Goal: Task Accomplishment & Management: Manage account settings

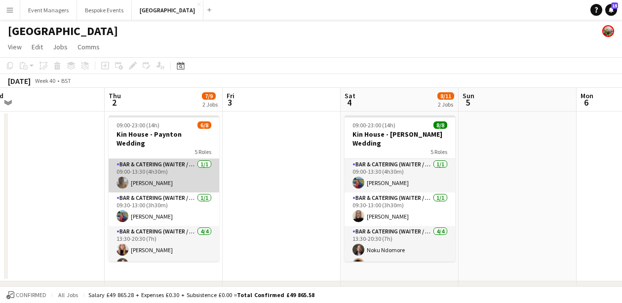
click at [157, 177] on app-card-role "Bar & Catering (Waiter / waitress) [DATE] 09:00-13:30 (4h30m) [PERSON_NAME]" at bounding box center [164, 176] width 111 height 34
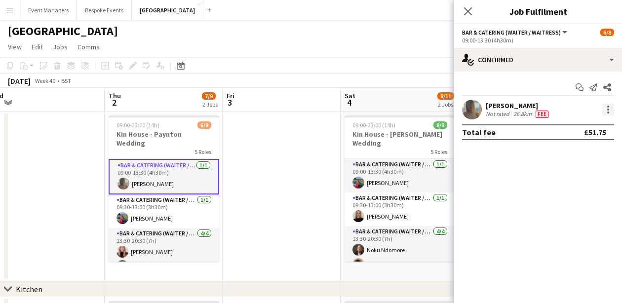
click at [607, 111] on div at bounding box center [608, 110] width 12 height 12
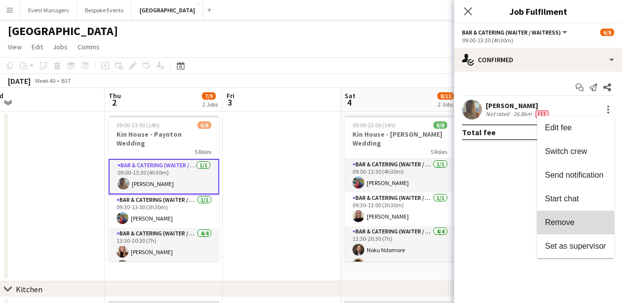
click at [589, 222] on span "Remove" at bounding box center [575, 222] width 61 height 9
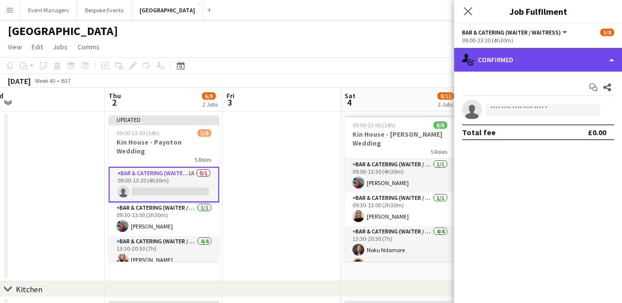
click at [542, 57] on div "single-neutral-actions-check-2 Confirmed" at bounding box center [538, 60] width 168 height 24
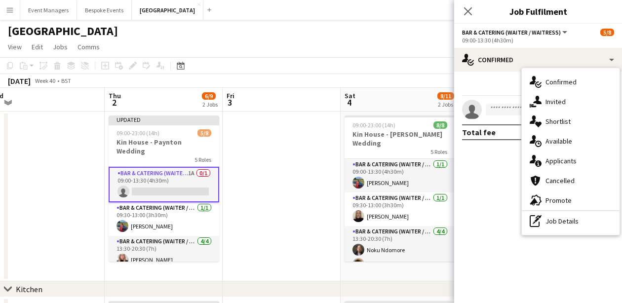
click at [545, 242] on mat-expansion-panel "check Confirmed Start chat Share single-neutral-actions Total fee £0.00" at bounding box center [538, 187] width 168 height 231
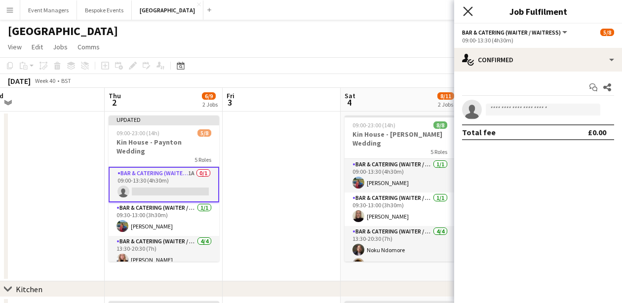
click at [471, 8] on icon at bounding box center [467, 10] width 9 height 9
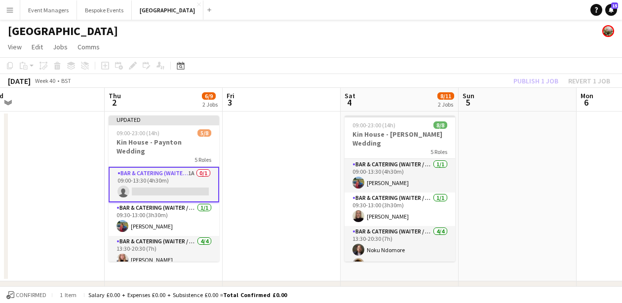
click at [540, 82] on div "Publish 1 job Revert 1 job" at bounding box center [561, 80] width 120 height 13
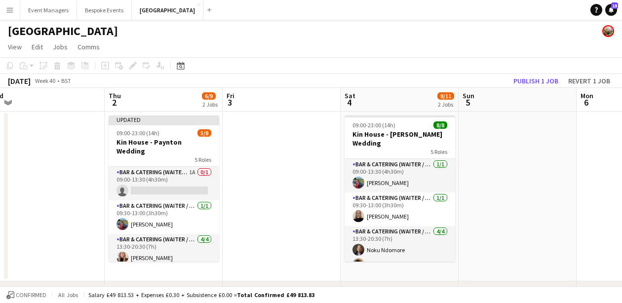
click at [540, 82] on button "Publish 1 job" at bounding box center [535, 80] width 53 height 13
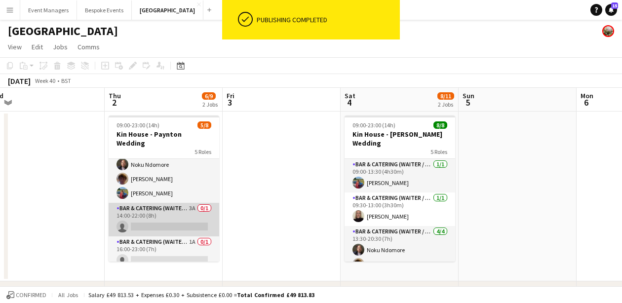
scroll to position [99, 0]
click at [180, 217] on app-card-role "Bar & Catering (Waiter / waitress) 3A 0/1 14:00-22:00 (8h) single-neutral-actio…" at bounding box center [164, 220] width 111 height 34
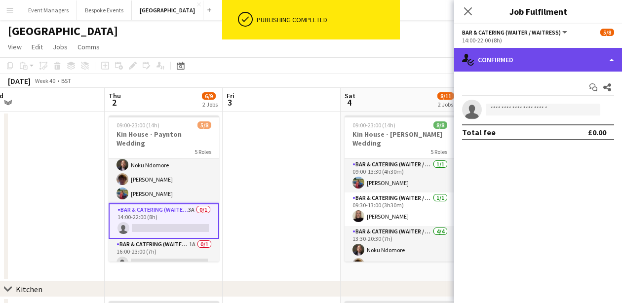
click at [513, 60] on div "single-neutral-actions-check-2 Confirmed" at bounding box center [538, 60] width 168 height 24
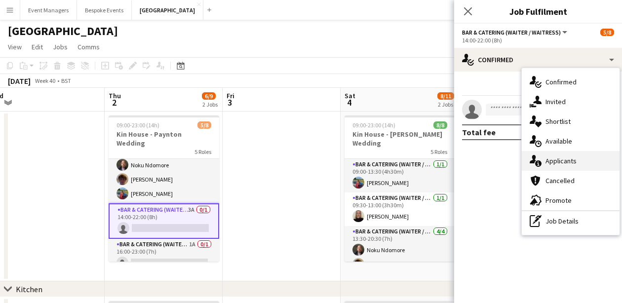
click at [563, 153] on div "single-neutral-actions-information Applicants" at bounding box center [570, 161] width 98 height 20
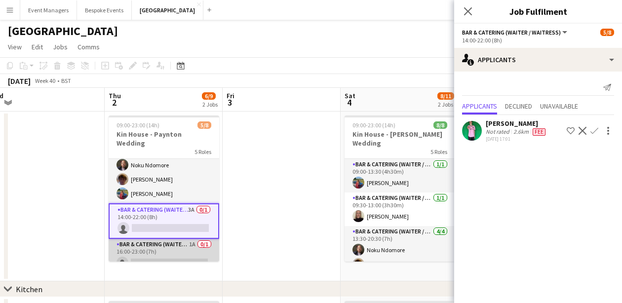
click at [145, 253] on app-card-role "Bar & Catering (Waiter / waitress) 1A 0/1 16:00-23:00 (7h) single-neutral-actio…" at bounding box center [164, 256] width 111 height 34
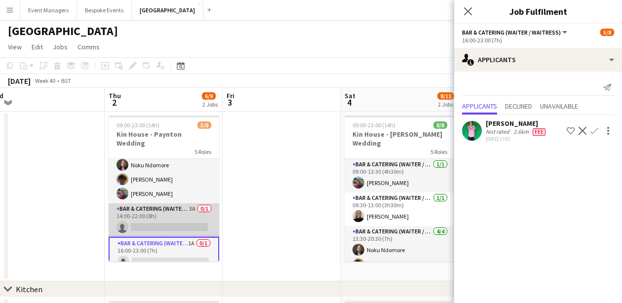
click at [163, 205] on app-card-role "Bar & Catering (Waiter / waitress) 3A 0/1 14:00-22:00 (8h) single-neutral-actio…" at bounding box center [164, 220] width 111 height 34
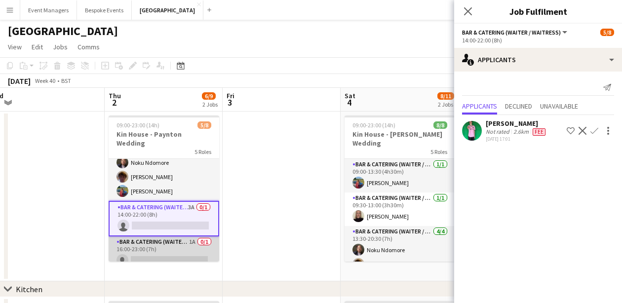
scroll to position [101, 0]
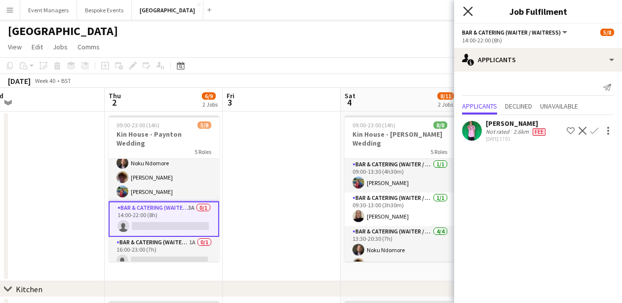
click at [465, 14] on icon at bounding box center [467, 10] width 9 height 9
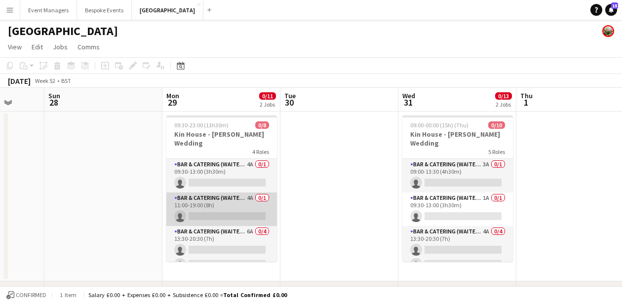
scroll to position [0, 312]
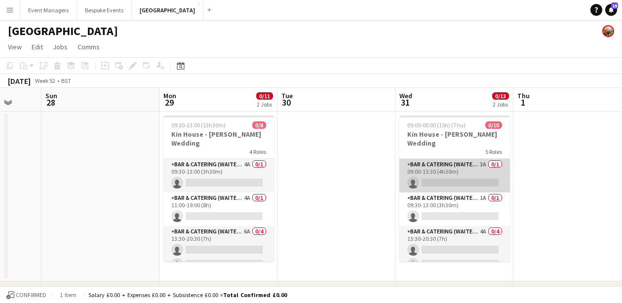
click at [446, 178] on app-card-role "Bar & Catering (Waiter / waitress) 3A 0/1 09:00-13:30 (4h30m) single-neutral-ac…" at bounding box center [454, 176] width 111 height 34
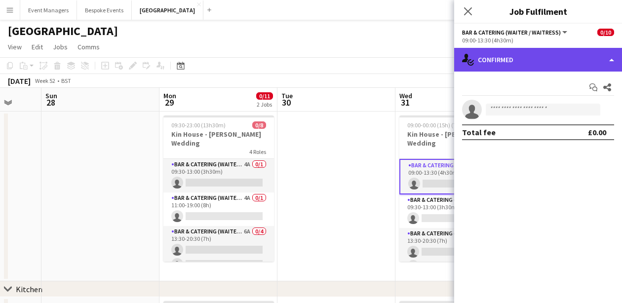
click at [545, 58] on div "single-neutral-actions-check-2 Confirmed" at bounding box center [538, 60] width 168 height 24
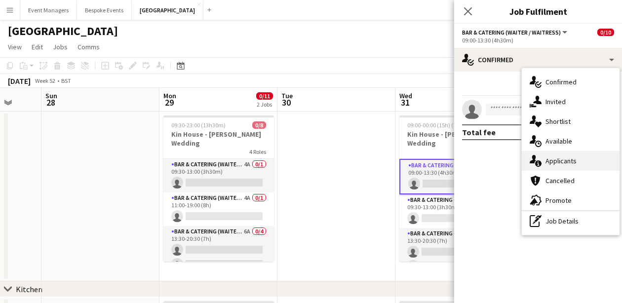
click at [564, 159] on span "Applicants" at bounding box center [560, 160] width 31 height 9
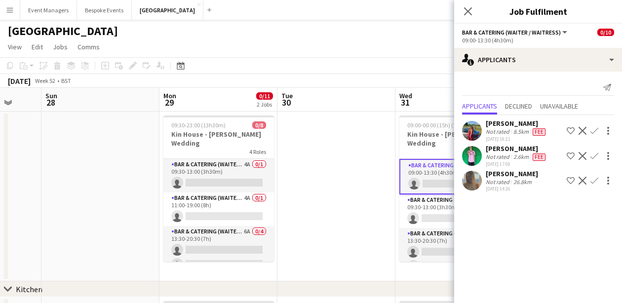
click at [591, 181] on app-icon "Confirm" at bounding box center [594, 181] width 8 height 8
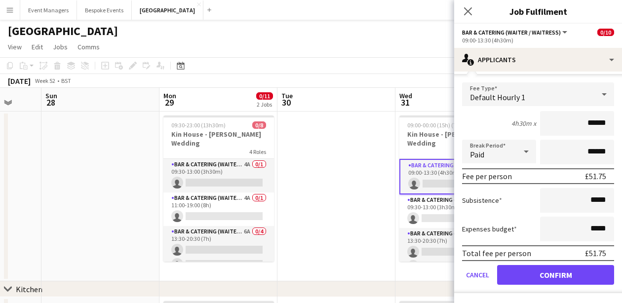
scroll to position [123, 0]
click at [577, 275] on button "Confirm" at bounding box center [555, 275] width 117 height 20
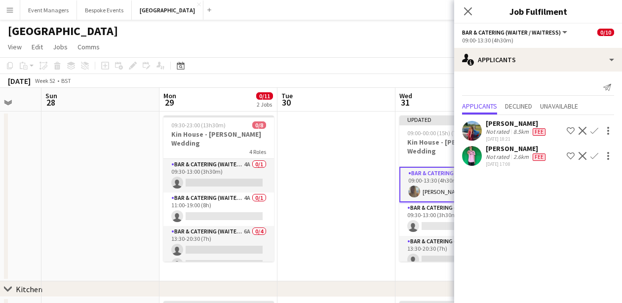
scroll to position [0, 0]
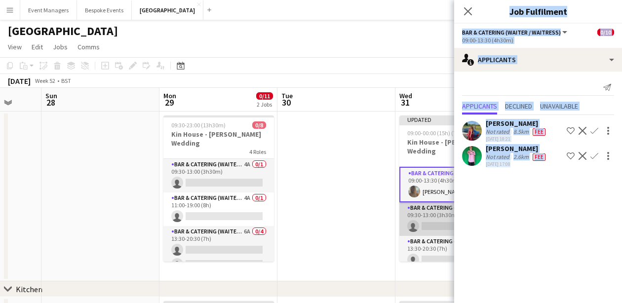
drag, startPoint x: 577, startPoint y: 275, endPoint x: 444, endPoint y: 216, distance: 145.8
click at [444, 216] on body "Menu Boards Boards Boards All jobs Status Workforce Workforce My Workforce Recr…" at bounding box center [311, 264] width 622 height 529
click at [444, 216] on app-card-role "Bar & Catering (Waiter / waitress) 1A 0/1 09:30-13:00 (3h30m) single-neutral-ac…" at bounding box center [454, 219] width 111 height 34
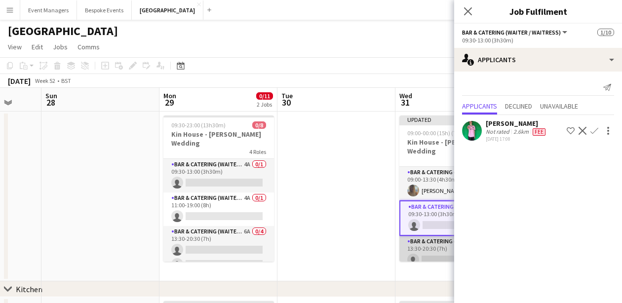
click at [430, 246] on app-card-role "Bar & Catering (Waiter / waitress) 4A 0/4 13:30-20:30 (7h) single-neutral-actio…" at bounding box center [454, 274] width 111 height 76
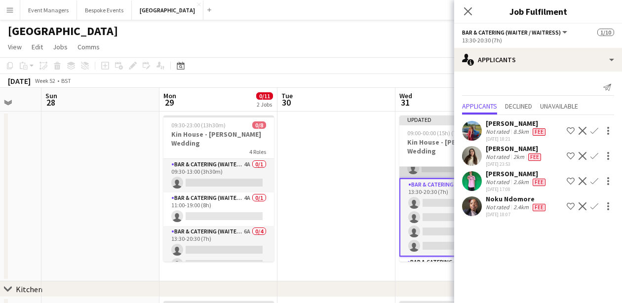
scroll to position [59, 0]
click at [592, 207] on app-icon "Confirm" at bounding box center [594, 206] width 8 height 8
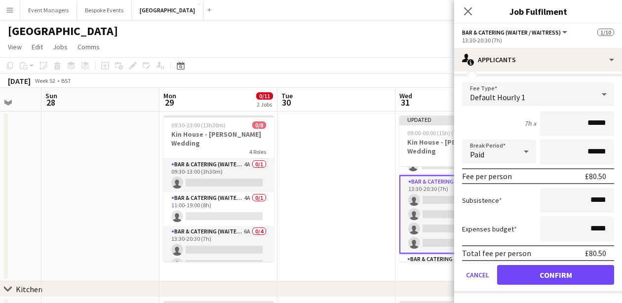
scroll to position [148, 0]
click at [567, 279] on button "Confirm" at bounding box center [555, 275] width 117 height 20
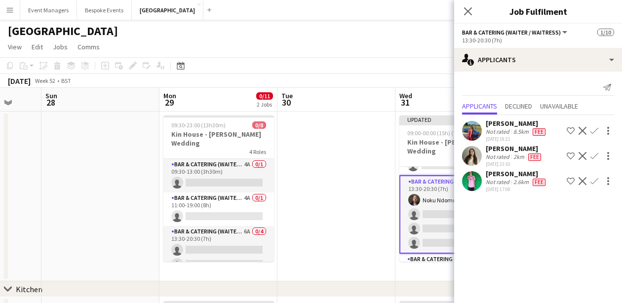
scroll to position [0, 0]
click at [596, 156] on app-icon "Confirm" at bounding box center [594, 156] width 8 height 8
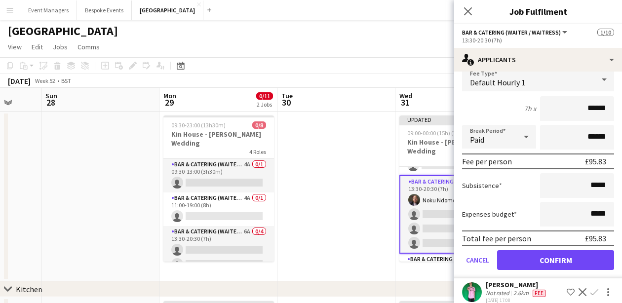
scroll to position [114, 0]
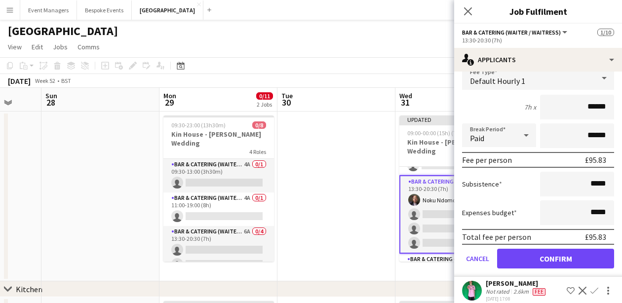
click at [568, 263] on button "Confirm" at bounding box center [555, 259] width 117 height 20
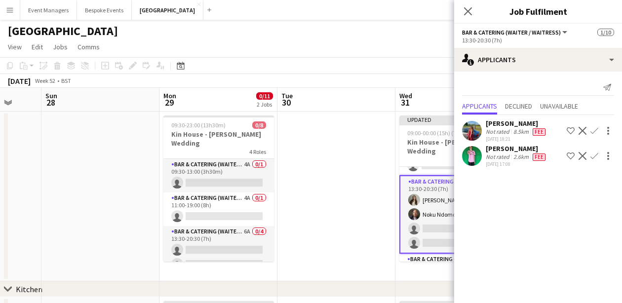
scroll to position [0, 0]
click at [597, 128] on app-icon "Confirm" at bounding box center [594, 131] width 8 height 8
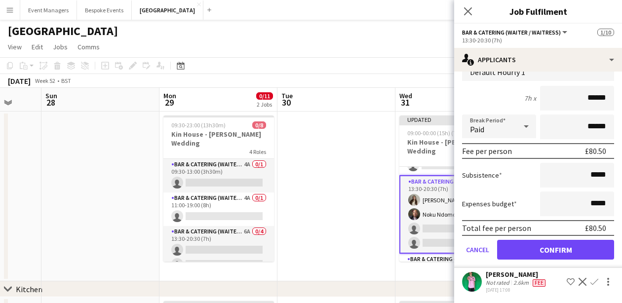
scroll to position [98, 0]
click at [572, 247] on button "Confirm" at bounding box center [555, 250] width 117 height 20
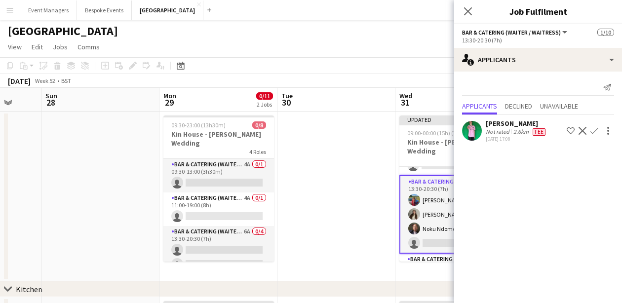
scroll to position [0, 0]
drag, startPoint x: 572, startPoint y: 243, endPoint x: 511, endPoint y: 112, distance: 144.3
click at [511, 112] on mat-expansion-panel "users2 Applicants Send notification Applicants Declined Unavailable [PERSON_NAM…" at bounding box center [538, 187] width 168 height 231
click at [581, 128] on app-icon "Decline" at bounding box center [582, 131] width 8 height 8
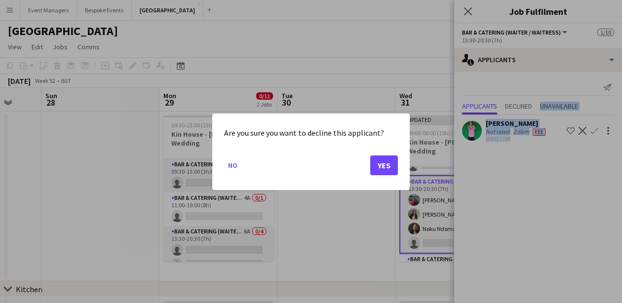
click at [383, 166] on button "Yes" at bounding box center [384, 165] width 28 height 20
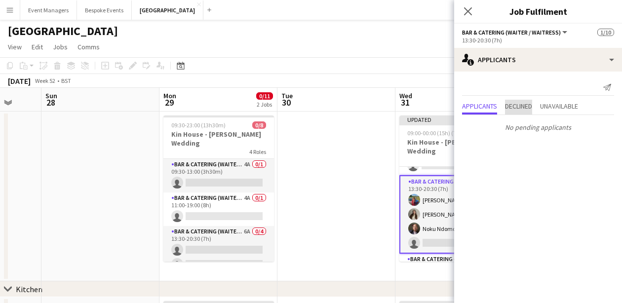
click at [515, 109] on span "Declined" at bounding box center [518, 106] width 27 height 7
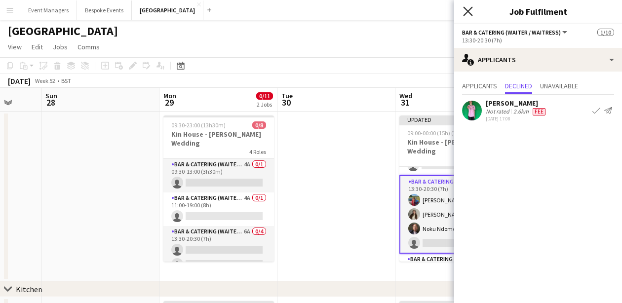
click at [466, 12] on icon at bounding box center [467, 10] width 9 height 9
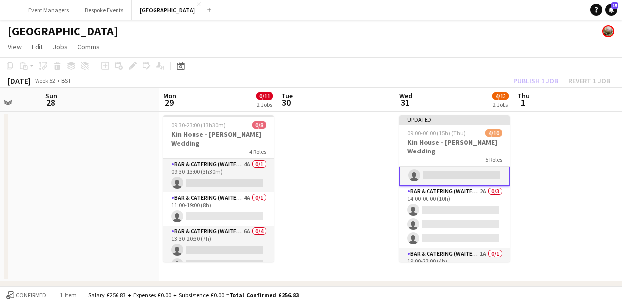
scroll to position [128, 0]
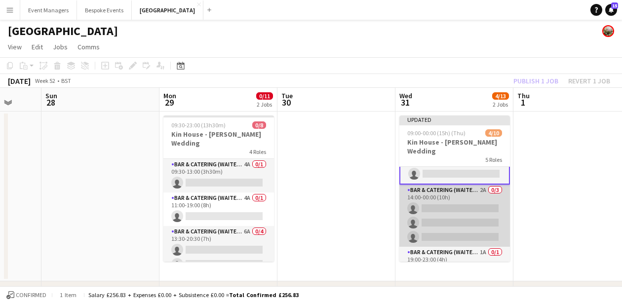
click at [459, 217] on app-card-role "Bar & Catering (Waiter / waitress) 2A 0/3 14:00-00:00 (10h) single-neutral-acti…" at bounding box center [454, 216] width 111 height 62
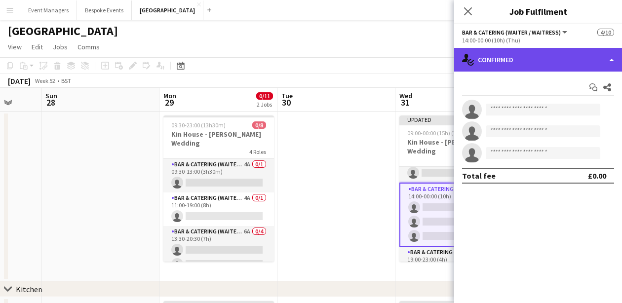
click at [553, 54] on div "single-neutral-actions-check-2 Confirmed" at bounding box center [538, 60] width 168 height 24
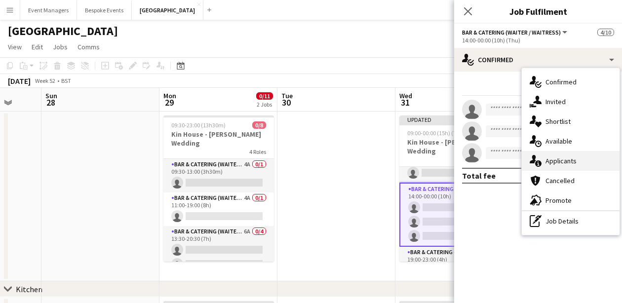
click at [574, 154] on div "single-neutral-actions-information Applicants" at bounding box center [570, 161] width 98 height 20
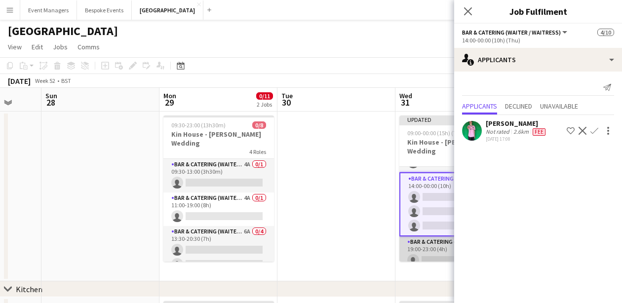
scroll to position [138, 0]
click at [431, 246] on app-card-role "Bar & Catering (Waiter / waitress) 1A 0/1 19:00-23:00 (4h) single-neutral-actio…" at bounding box center [454, 254] width 111 height 34
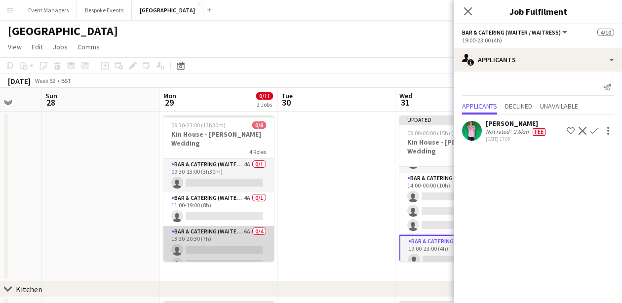
click at [237, 231] on app-card-role "Bar & Catering (Waiter / waitress) 6A 0/4 13:30-20:30 (7h) single-neutral-actio…" at bounding box center [218, 264] width 111 height 76
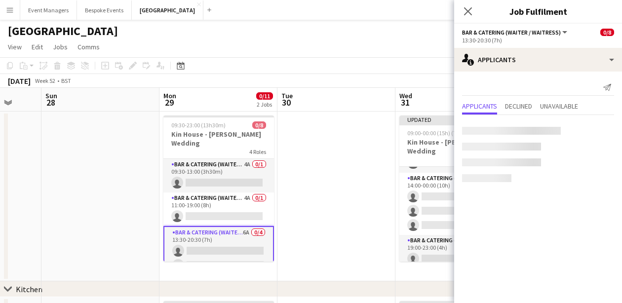
scroll to position [136, 0]
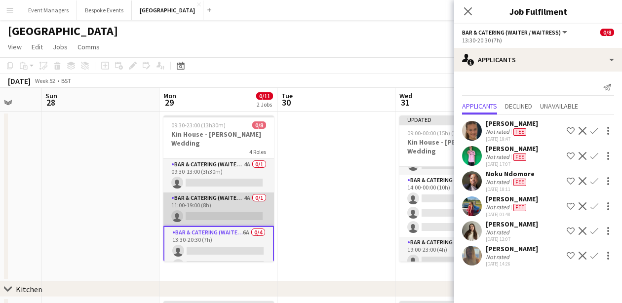
click at [233, 199] on app-card-role "Bar & Catering (Waiter / waitress) 4A 0/1 11:00-19:00 (8h) single-neutral-actio…" at bounding box center [218, 209] width 111 height 34
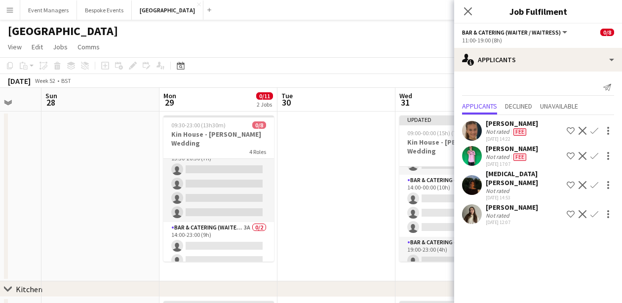
scroll to position [82, 0]
click at [465, 10] on icon "Close pop-in" at bounding box center [467, 10] width 9 height 9
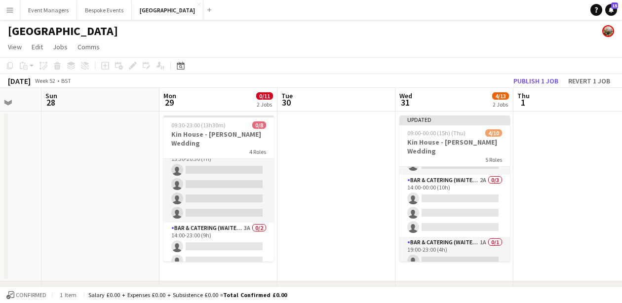
click at [516, 83] on button "Publish 1 job" at bounding box center [535, 80] width 53 height 13
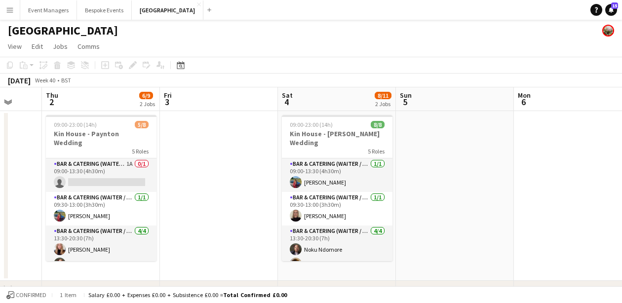
scroll to position [0, 296]
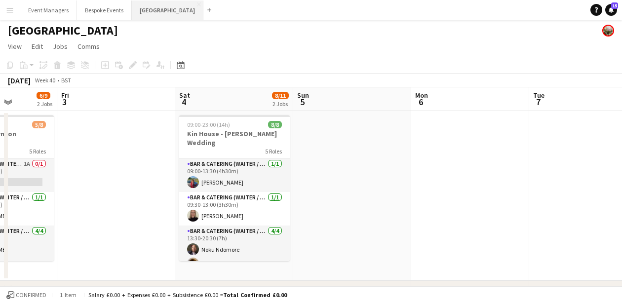
click at [150, 9] on button "[GEOGRAPHIC_DATA] Close" at bounding box center [168, 9] width 72 height 19
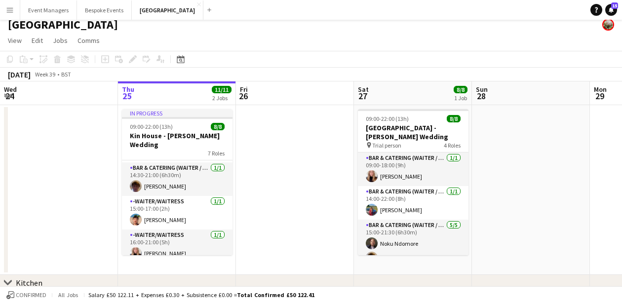
scroll to position [146, 0]
